Goal: Transaction & Acquisition: Subscribe to service/newsletter

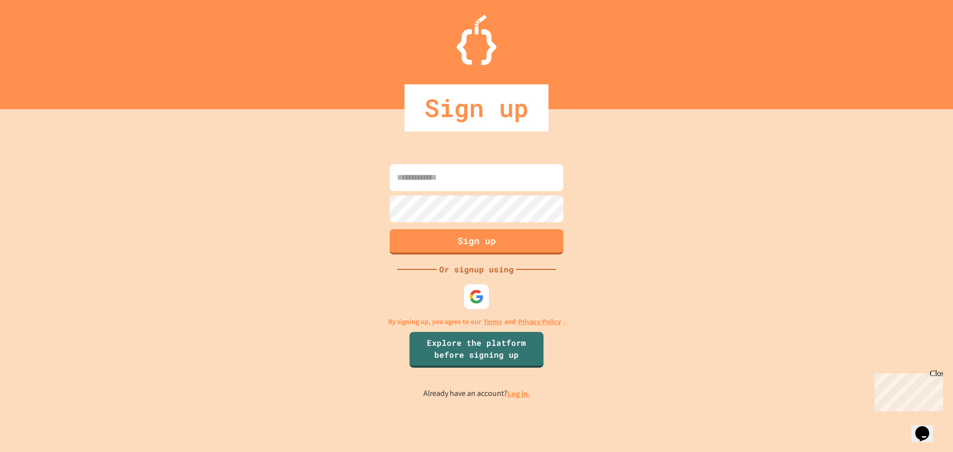
click at [438, 178] on input at bounding box center [477, 177] width 174 height 27
type input "**********"
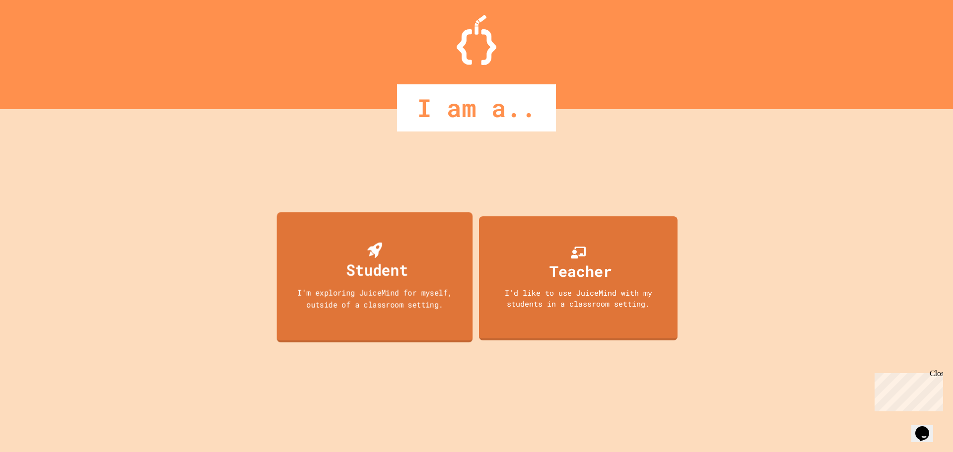
click at [354, 239] on div "Student I'm exploring JuiceMind for myself, outside of a classroom setting." at bounding box center [375, 277] width 196 height 131
